Goal: Information Seeking & Learning: Learn about a topic

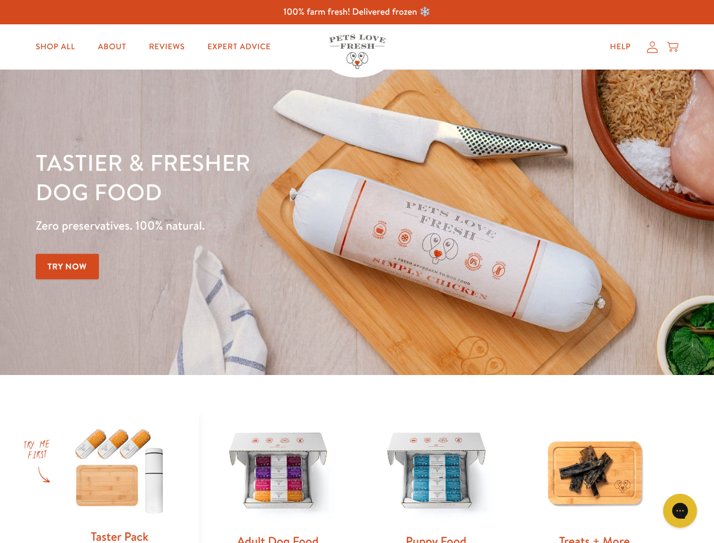
click at [357, 271] on div "Tastier & fresher dog food Zero preservatives. 100% natural. Try Now" at bounding box center [250, 222] width 428 height 149
click at [680, 510] on icon "Gorgias live chat" at bounding box center [679, 510] width 11 height 11
